Goal: Navigation & Orientation: Find specific page/section

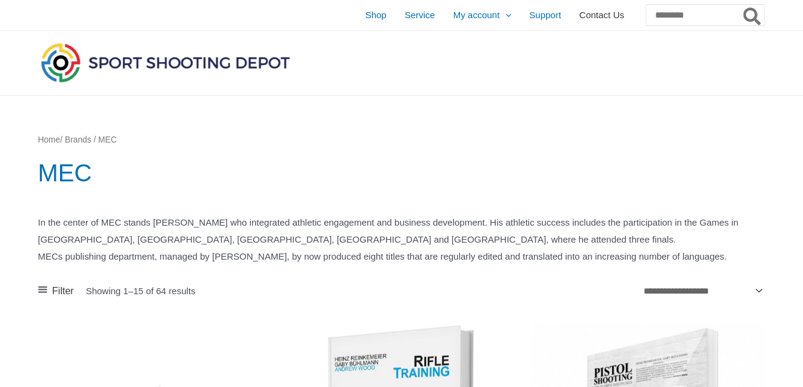
click at [579, 13] on span "Contact Us" at bounding box center [601, 15] width 45 height 30
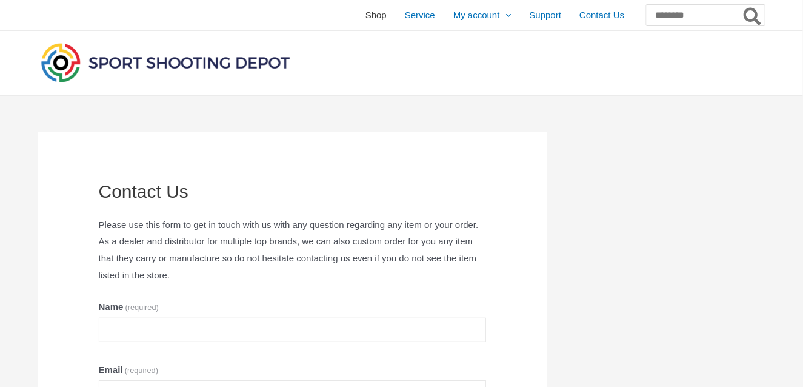
click at [365, 15] on span "Shop" at bounding box center [375, 15] width 21 height 30
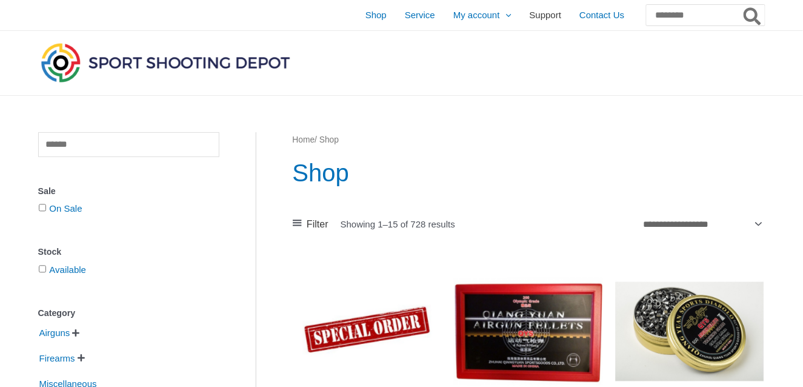
click at [530, 19] on span "Support" at bounding box center [546, 15] width 32 height 30
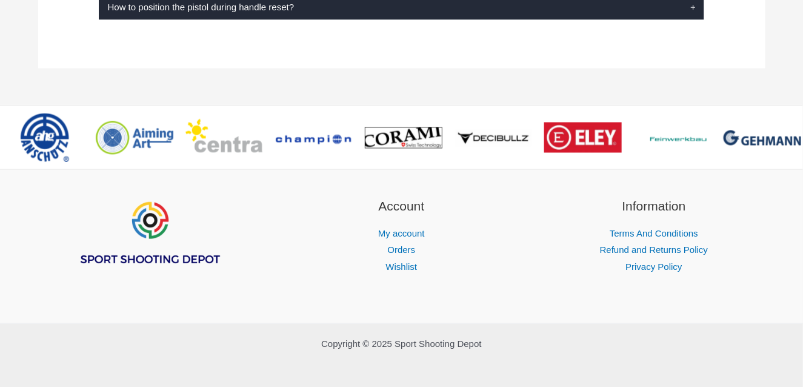
scroll to position [512, 0]
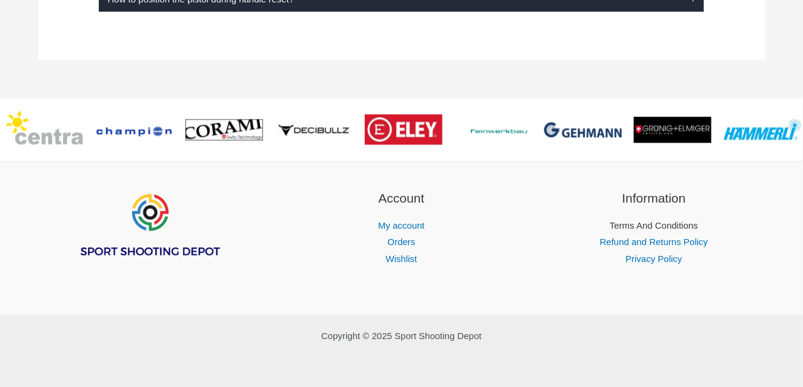
click at [671, 223] on link "Terms And Conditions" at bounding box center [654, 226] width 88 height 10
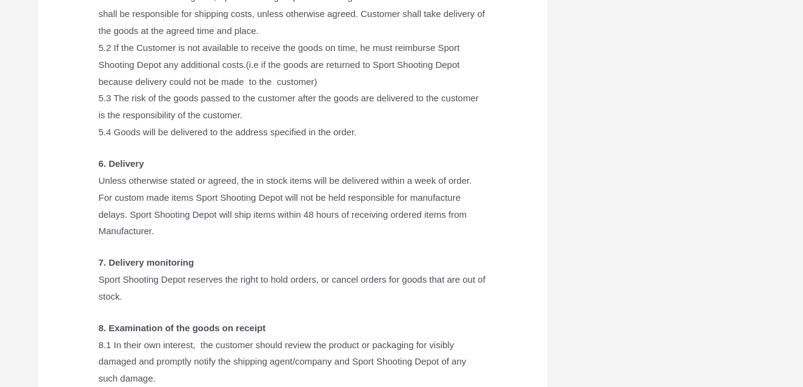
scroll to position [848, 0]
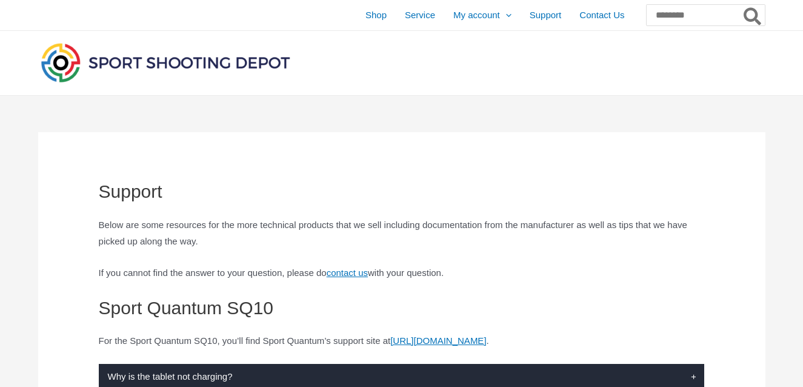
scroll to position [512, 0]
